Goal: Task Accomplishment & Management: Use online tool/utility

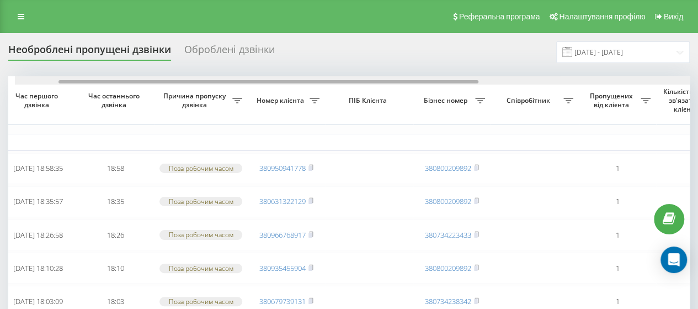
drag, startPoint x: 237, startPoint y: 82, endPoint x: 40, endPoint y: 82, distance: 197.6
click at [40, 82] on div at bounding box center [355, 80] width 681 height 8
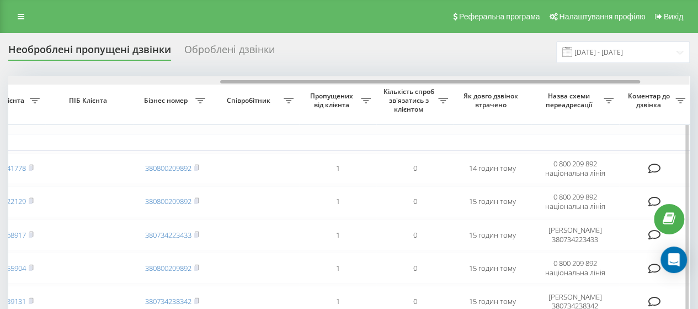
scroll to position [0, 422]
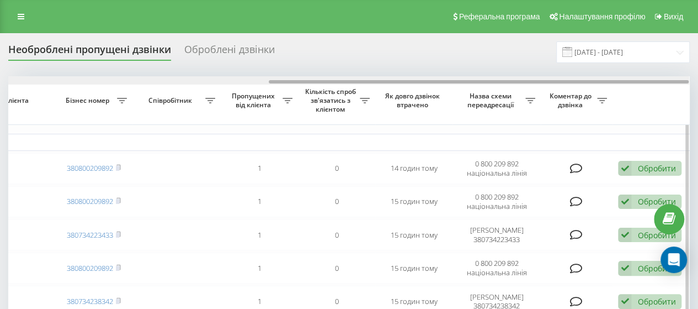
drag, startPoint x: 160, startPoint y: 81, endPoint x: 474, endPoint y: 136, distance: 318.4
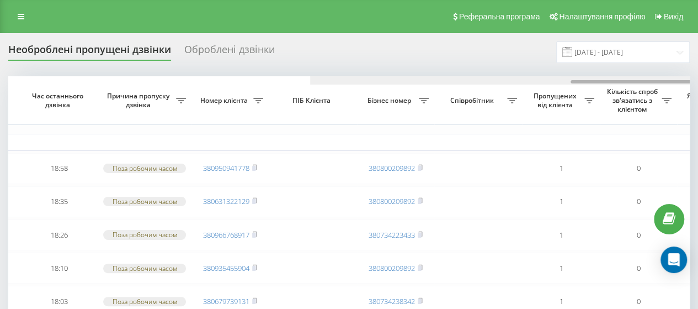
scroll to position [0, 0]
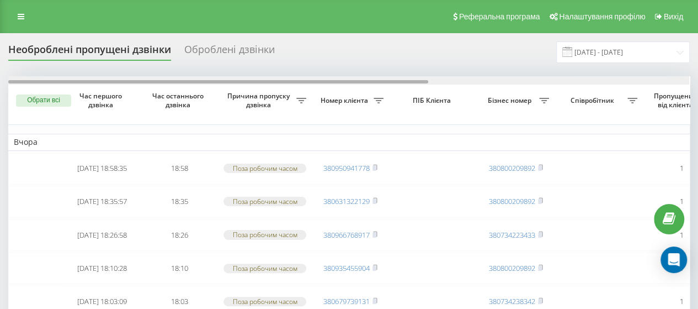
drag, startPoint x: 410, startPoint y: 81, endPoint x: 38, endPoint y: 57, distance: 372.9
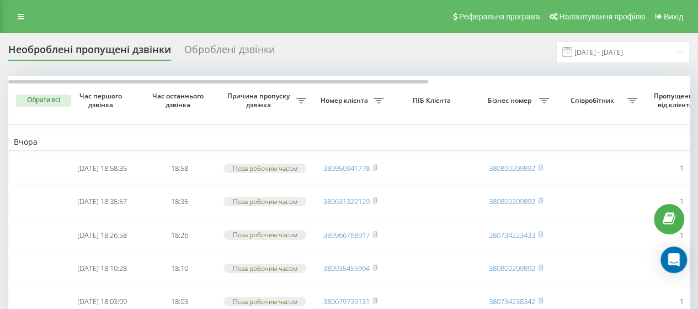
click at [221, 52] on div "Оброблені дзвінки" at bounding box center [229, 52] width 91 height 17
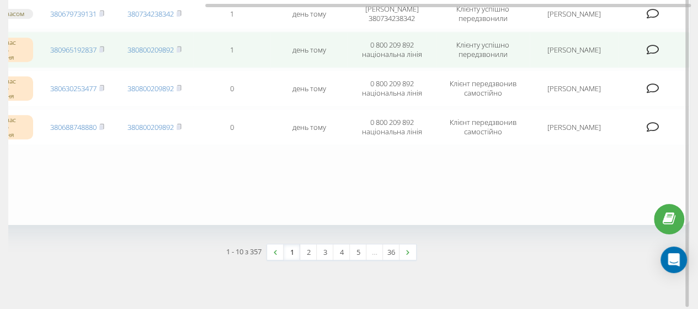
scroll to position [379, 0]
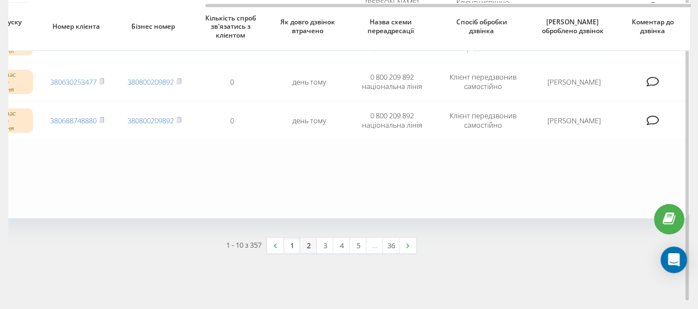
click at [307, 240] on link "2" at bounding box center [308, 244] width 17 height 15
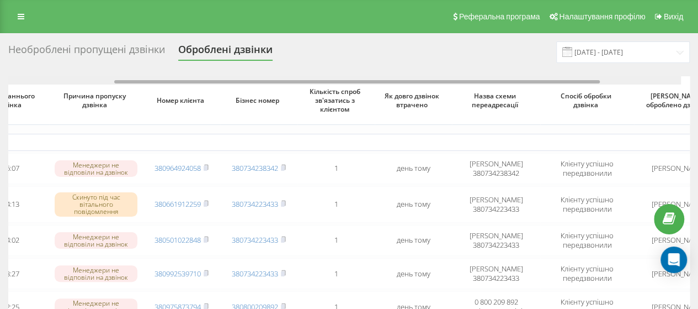
scroll to position [0, 178]
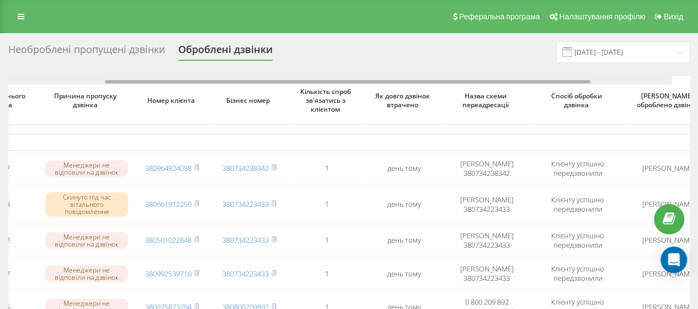
drag, startPoint x: 394, startPoint y: 82, endPoint x: 524, endPoint y: 107, distance: 132.0
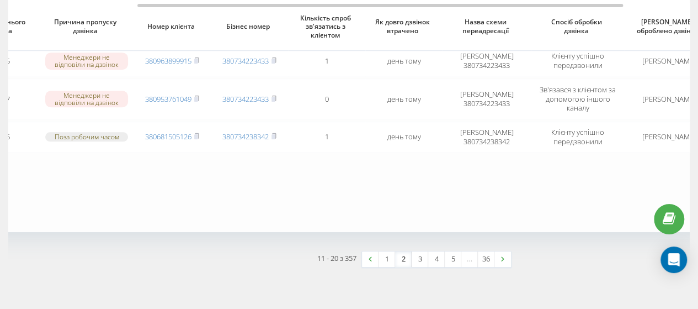
scroll to position [370, 0]
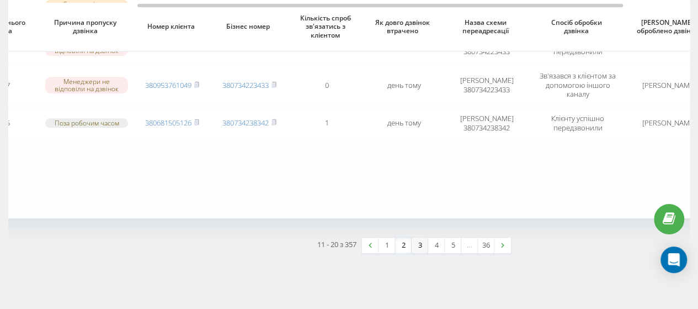
click at [419, 243] on link "3" at bounding box center [420, 244] width 17 height 15
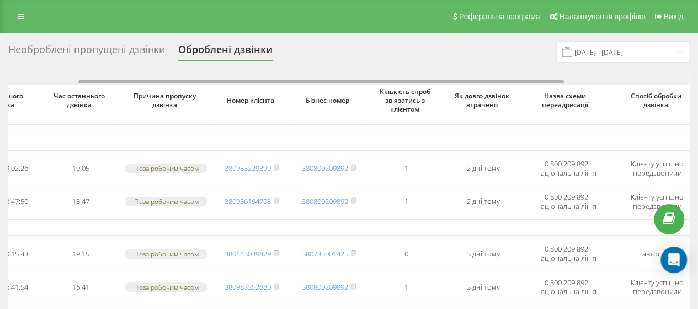
scroll to position [0, 273]
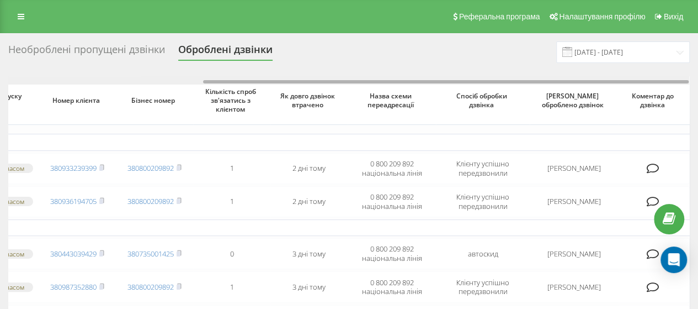
drag, startPoint x: 407, startPoint y: 83, endPoint x: 612, endPoint y: 117, distance: 207.6
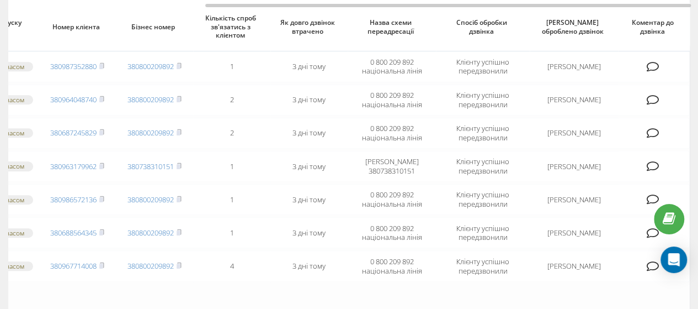
scroll to position [221, 0]
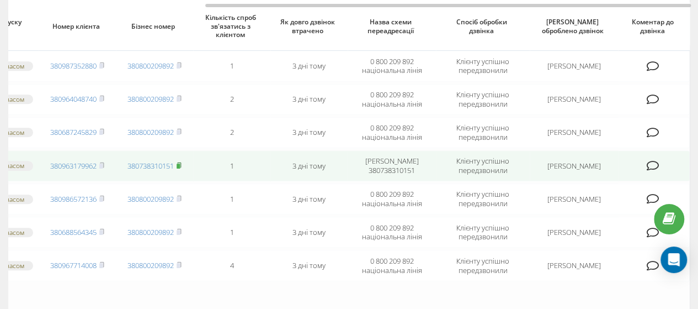
click at [178, 162] on icon at bounding box center [179, 165] width 5 height 7
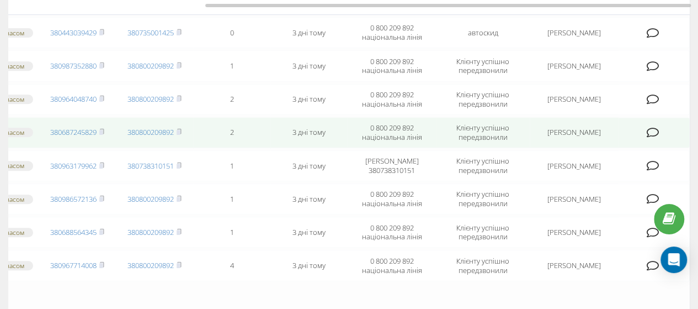
scroll to position [0, 0]
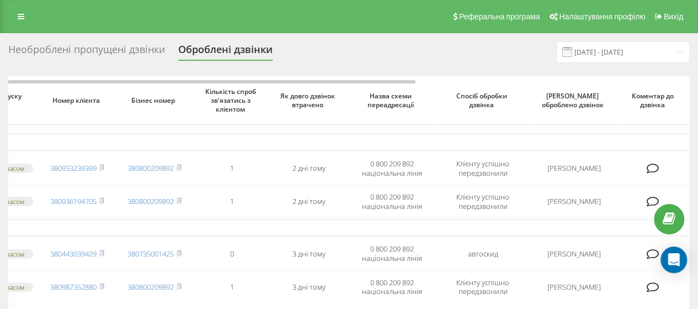
click at [114, 44] on div "Необроблені пропущені дзвінки" at bounding box center [86, 52] width 157 height 17
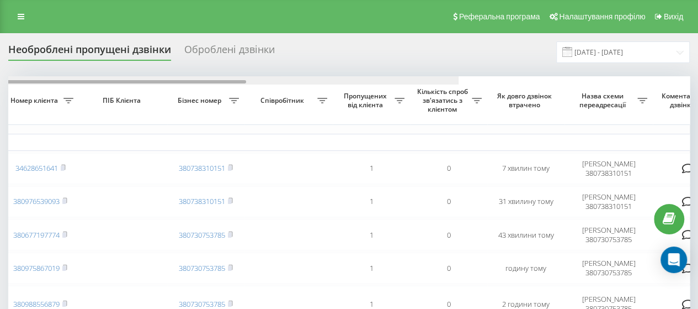
scroll to position [0, 335]
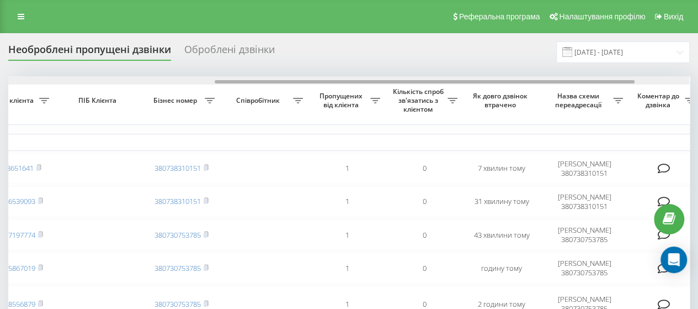
drag, startPoint x: 258, startPoint y: 80, endPoint x: 464, endPoint y: 128, distance: 211.9
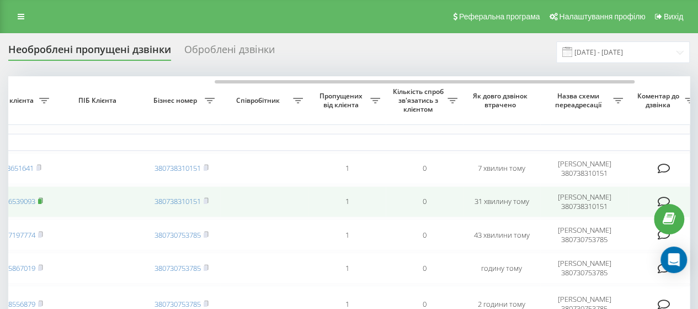
click at [40, 200] on rect at bounding box center [39, 201] width 3 height 5
